Goal: Task Accomplishment & Management: Complete application form

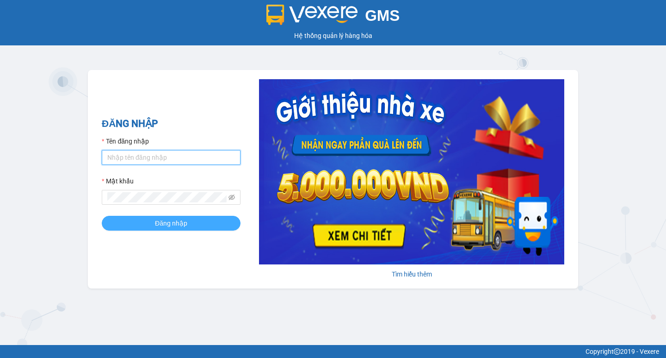
type input "hoangmaisg.kimma"
click at [180, 222] on span "Đăng nhập" at bounding box center [171, 223] width 32 height 10
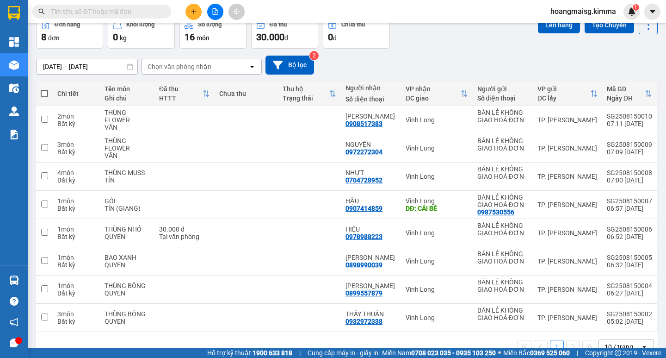
scroll to position [71, 0]
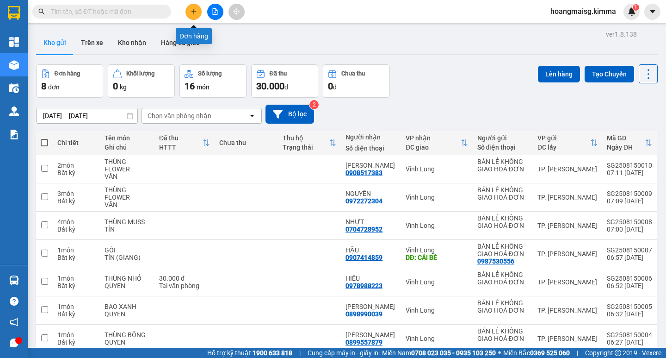
click at [194, 12] on icon "plus" at bounding box center [194, 11] width 6 height 6
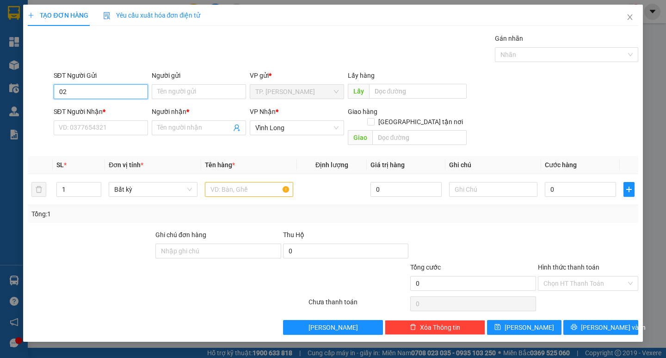
type input "0"
click at [68, 125] on input "SĐT Người Nhận *" at bounding box center [101, 127] width 94 height 15
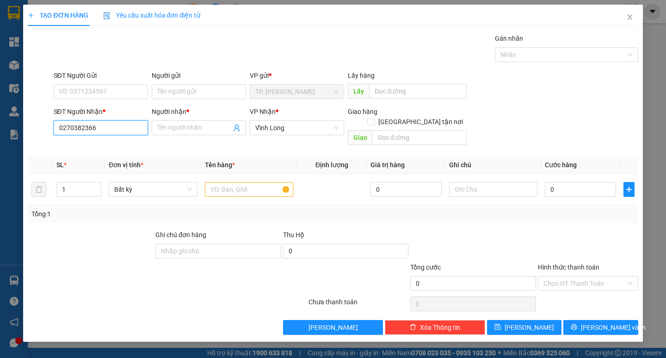
type input "02703823665"
click at [127, 143] on div "02703823665 - HUYỀN TRẠM" at bounding box center [101, 146] width 85 height 10
type input "HUYỀN TRẠM"
type input "02703823665"
click at [230, 183] on input "text" at bounding box center [249, 189] width 88 height 15
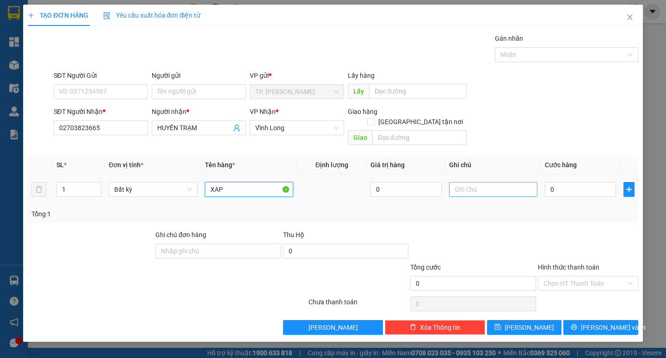
type input "XAP"
click at [481, 182] on input "text" at bounding box center [493, 189] width 88 height 15
type input "2 XAP"
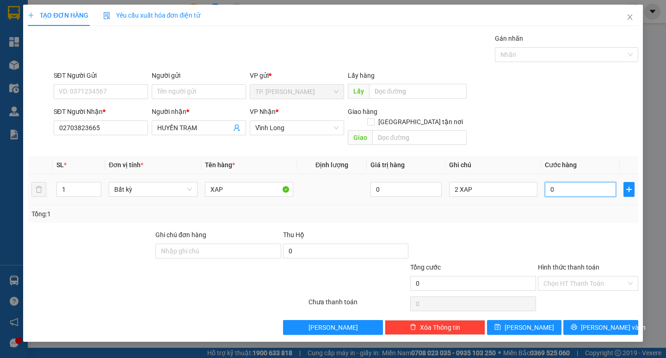
drag, startPoint x: 584, startPoint y: 186, endPoint x: 575, endPoint y: 186, distance: 8.8
click at [583, 186] on input "0" at bounding box center [580, 189] width 71 height 15
type input "4"
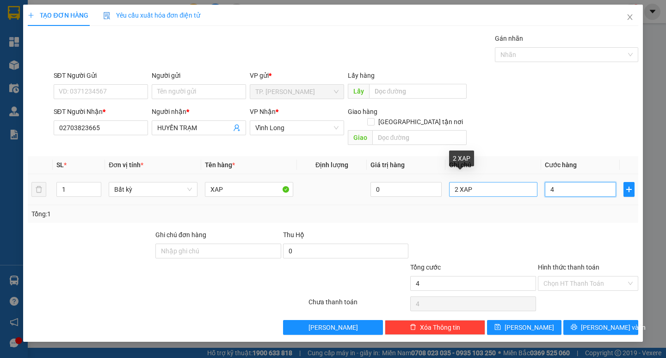
type input "40"
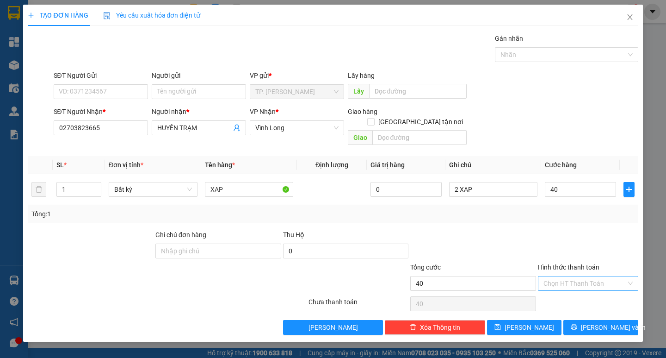
type input "40.000"
click at [557, 276] on input "Hình thức thanh toán" at bounding box center [585, 283] width 83 height 14
click at [566, 289] on div "Tại văn phòng" at bounding box center [588, 291] width 89 height 10
type input "0"
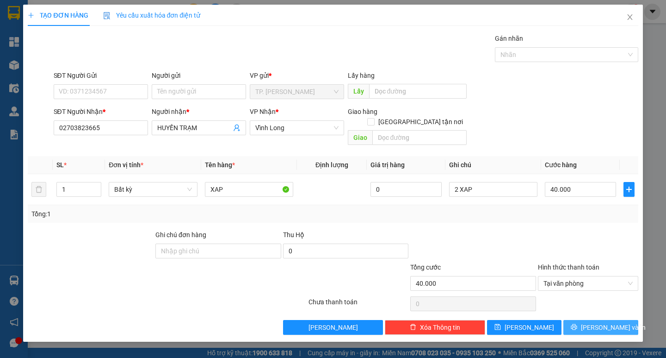
click at [574, 320] on button "[PERSON_NAME] và In" at bounding box center [601, 327] width 75 height 15
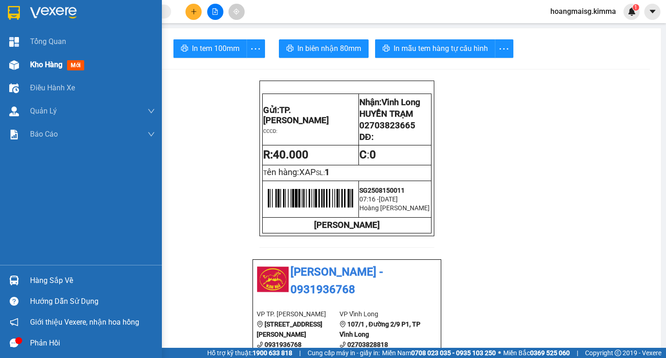
drag, startPoint x: 41, startPoint y: 65, endPoint x: 2, endPoint y: 54, distance: 40.0
click at [39, 65] on span "Kho hàng" at bounding box center [46, 64] width 32 height 9
